Goal: Information Seeking & Learning: Learn about a topic

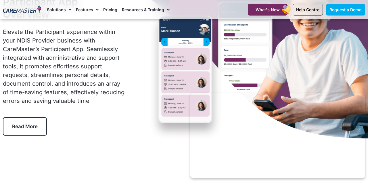
scroll to position [65, 0]
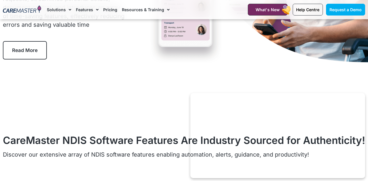
click at [28, 53] on link "Read More" at bounding box center [25, 50] width 44 height 18
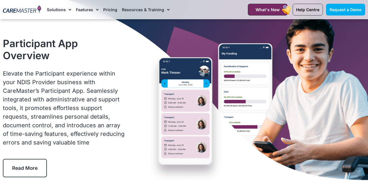
scroll to position [23, 0]
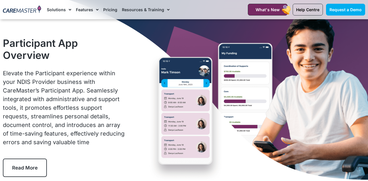
click at [168, 135] on div "Participant App Overview Elevate the Participant experience within your NDIS Pr…" at bounding box center [184, 107] width 368 height 221
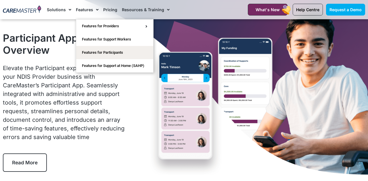
click at [81, 9] on link "Features" at bounding box center [87, 9] width 23 height 19
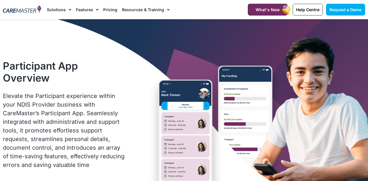
click at [81, 9] on link "Features" at bounding box center [87, 9] width 23 height 19
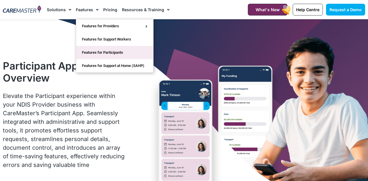
click at [105, 53] on link "Features for Participants" at bounding box center [114, 52] width 77 height 13
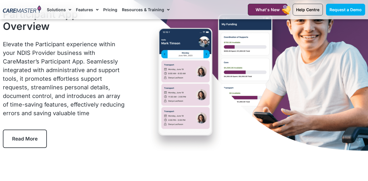
click at [11, 143] on link "Read More" at bounding box center [25, 139] width 44 height 18
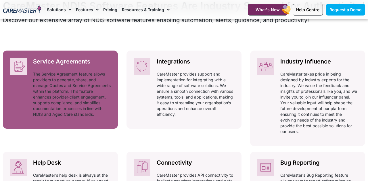
scroll to position [273, 0]
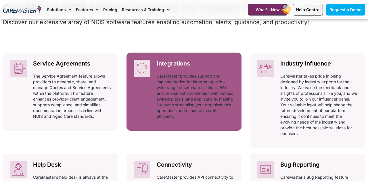
click at [168, 82] on div "Integrations Automatically adhering to complex and ever-changing award regulati…" at bounding box center [195, 92] width 92 height 78
